Goal: Navigation & Orientation: Find specific page/section

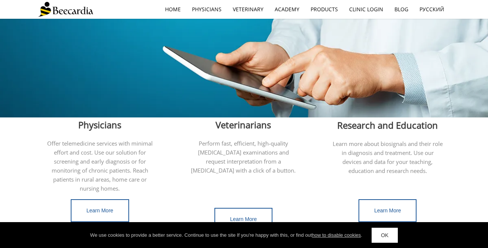
scroll to position [170, 0]
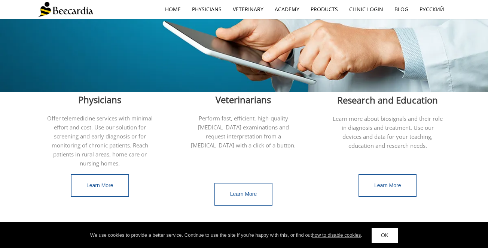
click at [391, 239] on link "OK" at bounding box center [385, 234] width 26 height 15
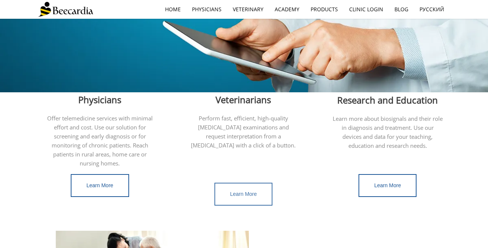
click at [236, 191] on span "Learn More" at bounding box center [243, 194] width 27 height 6
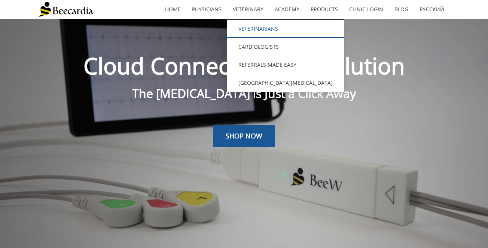
click at [252, 33] on link "Veterinarians" at bounding box center [285, 29] width 117 height 18
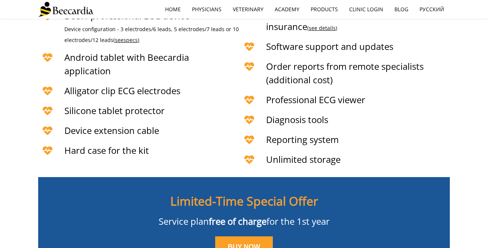
scroll to position [1728, 0]
